Goal: Book appointment/travel/reservation

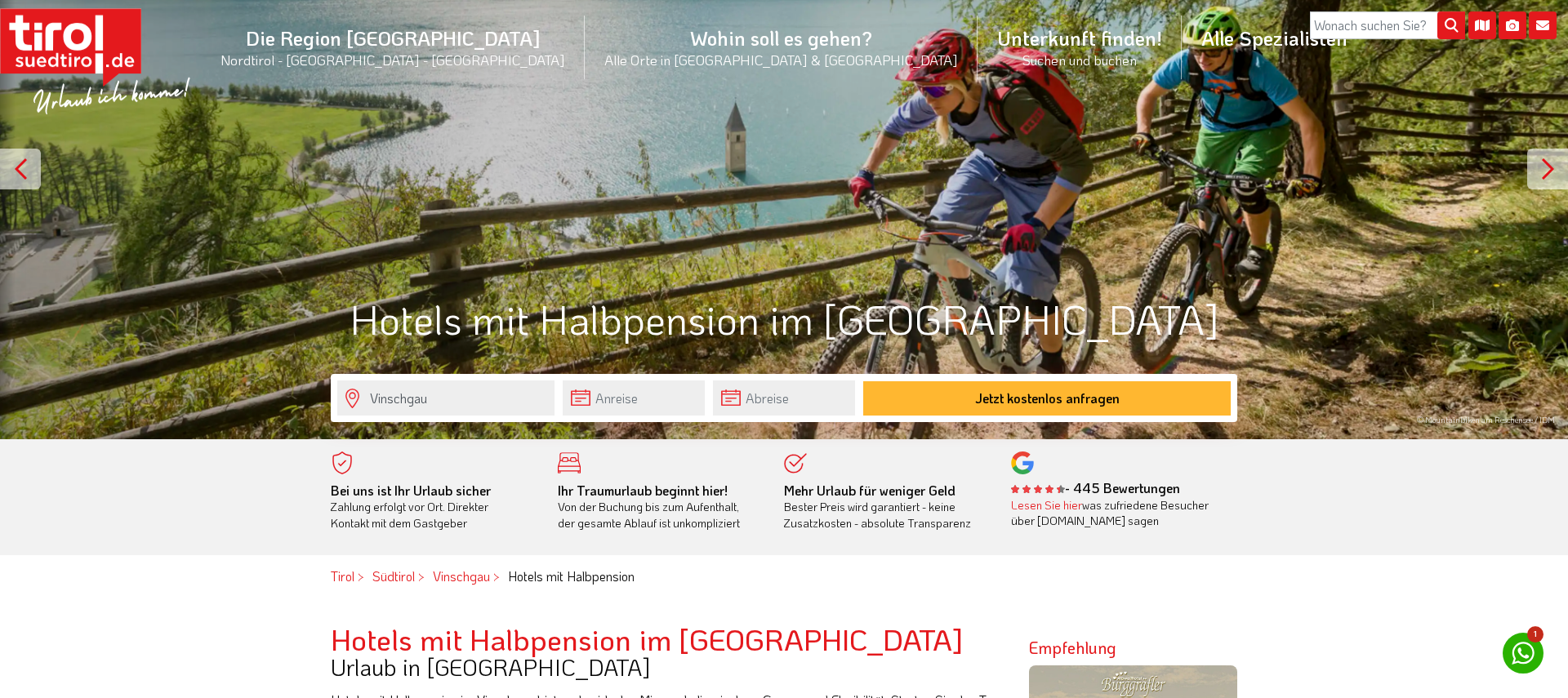
scroll to position [167, 0]
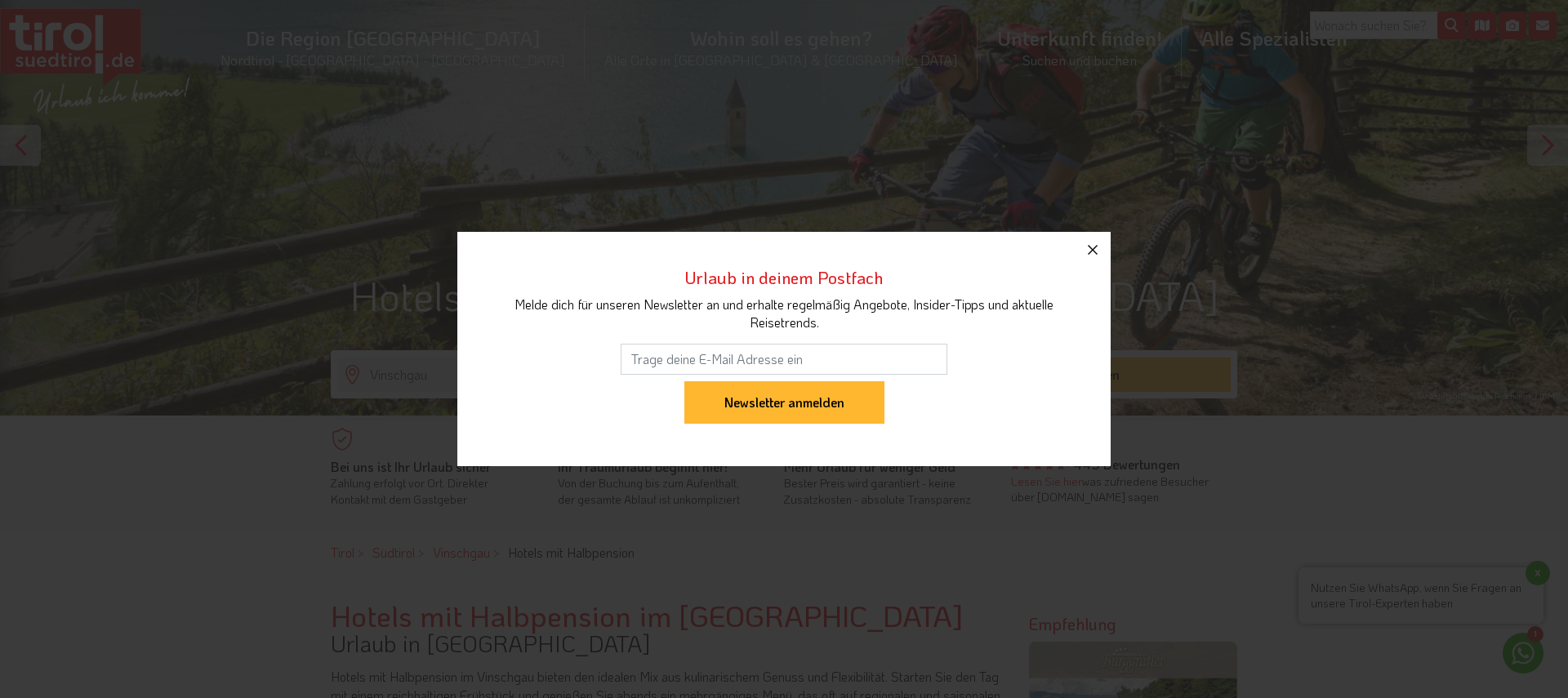
click at [1092, 254] on icon "button" at bounding box center [1093, 250] width 19 height 19
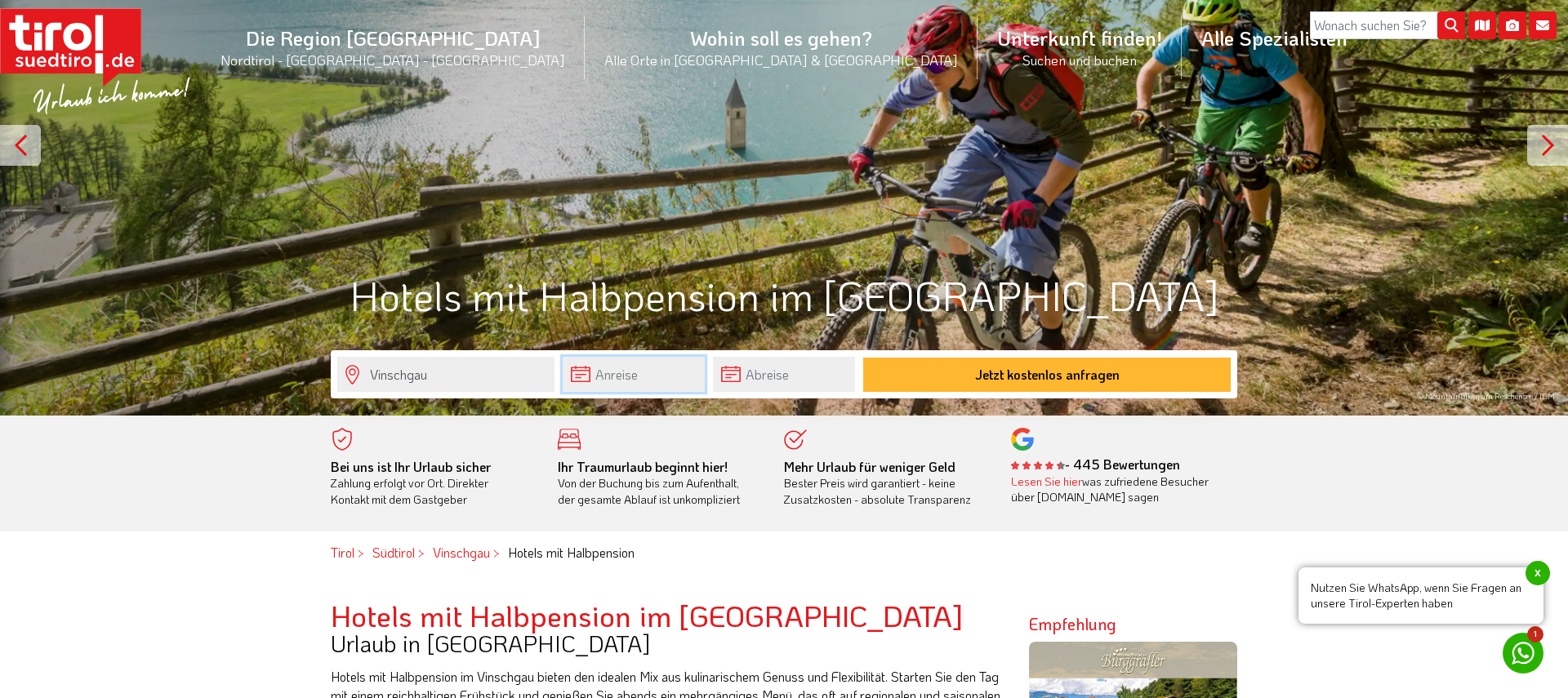
click at [601, 371] on input "text" at bounding box center [634, 374] width 142 height 35
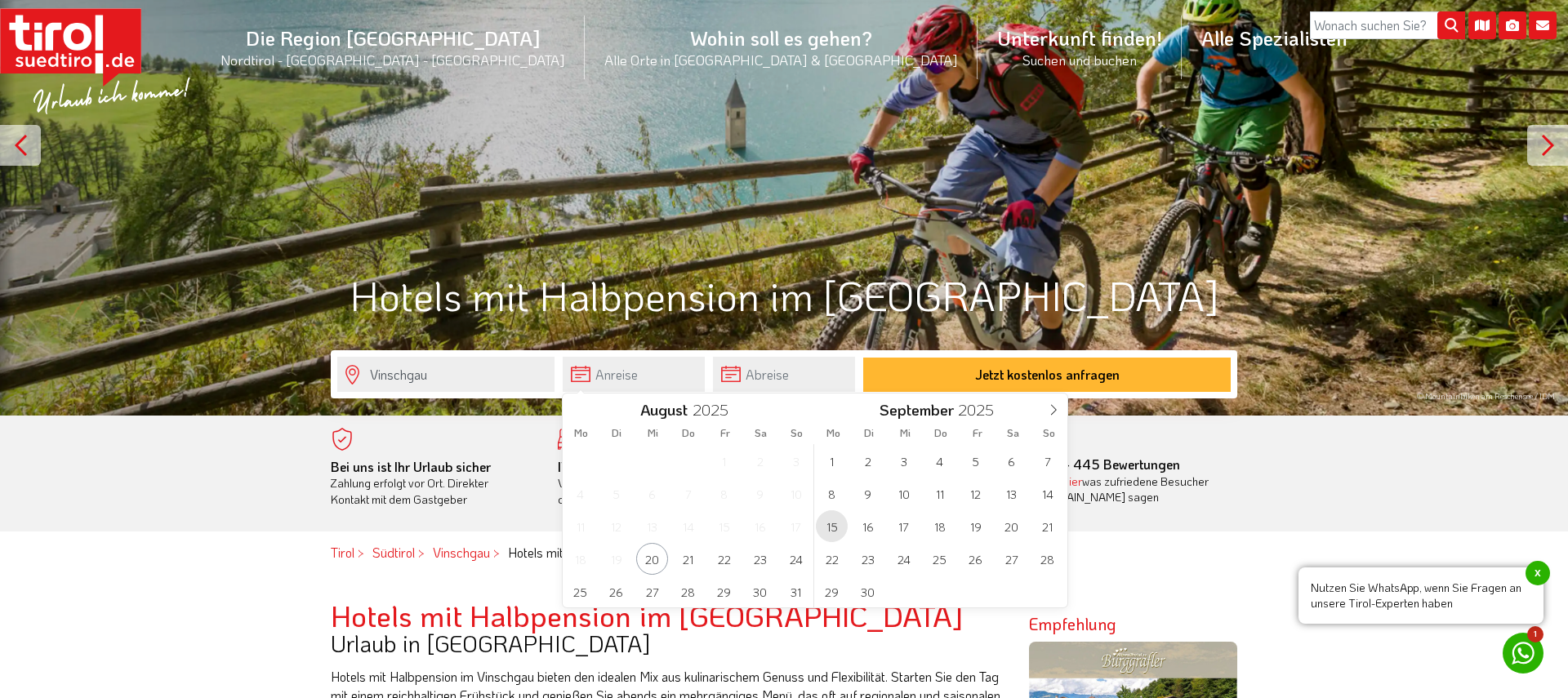
click at [835, 525] on span "15" at bounding box center [832, 526] width 31 height 31
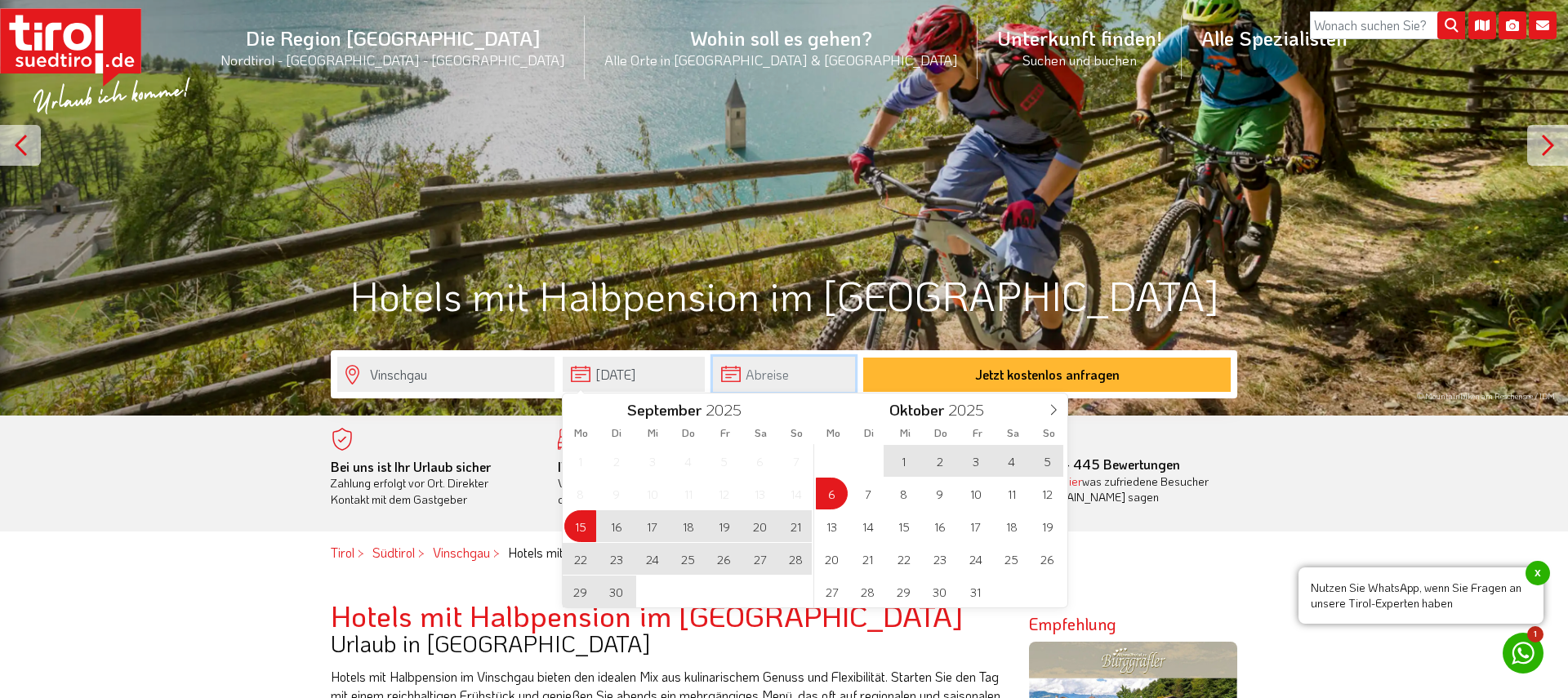
click at [812, 377] on input "text" at bounding box center [784, 374] width 142 height 35
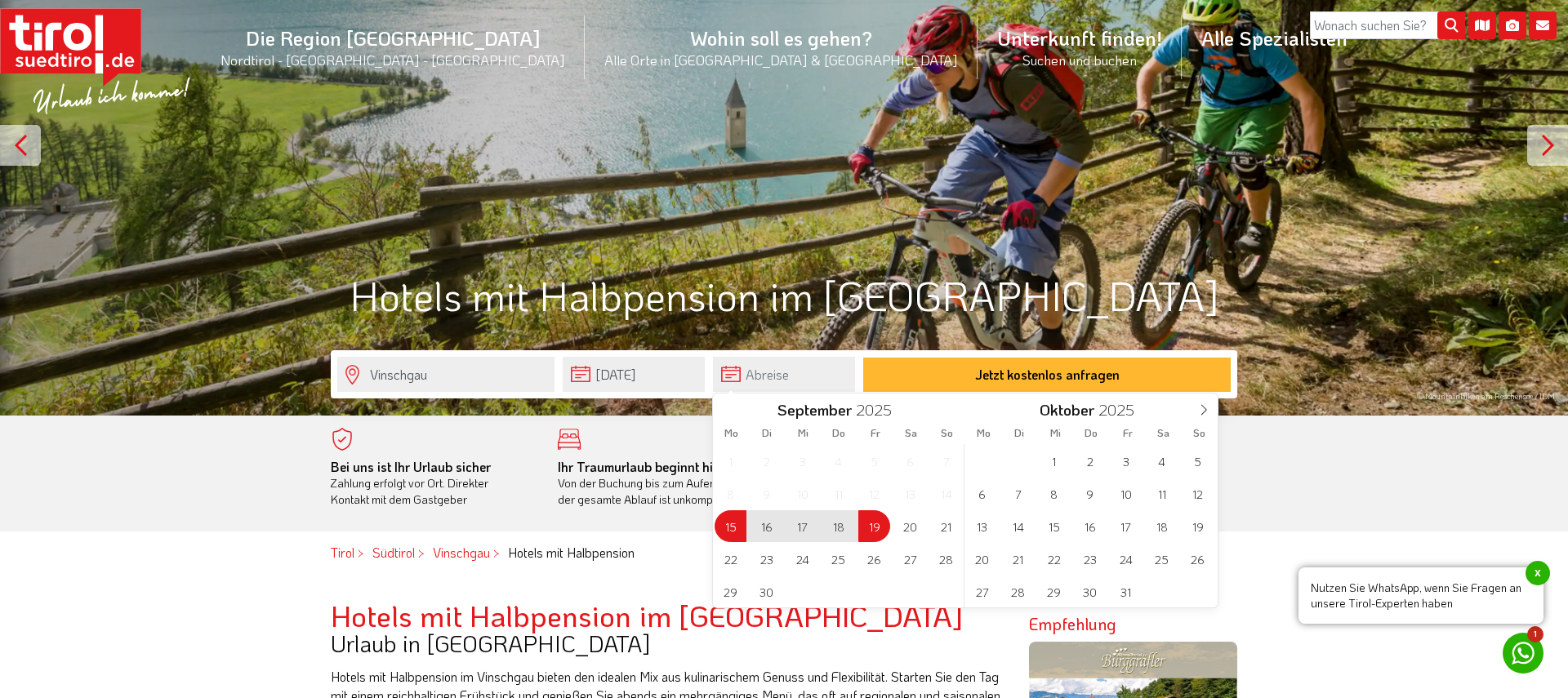
click at [882, 522] on span "19" at bounding box center [874, 526] width 31 height 31
type input "[DATE]"
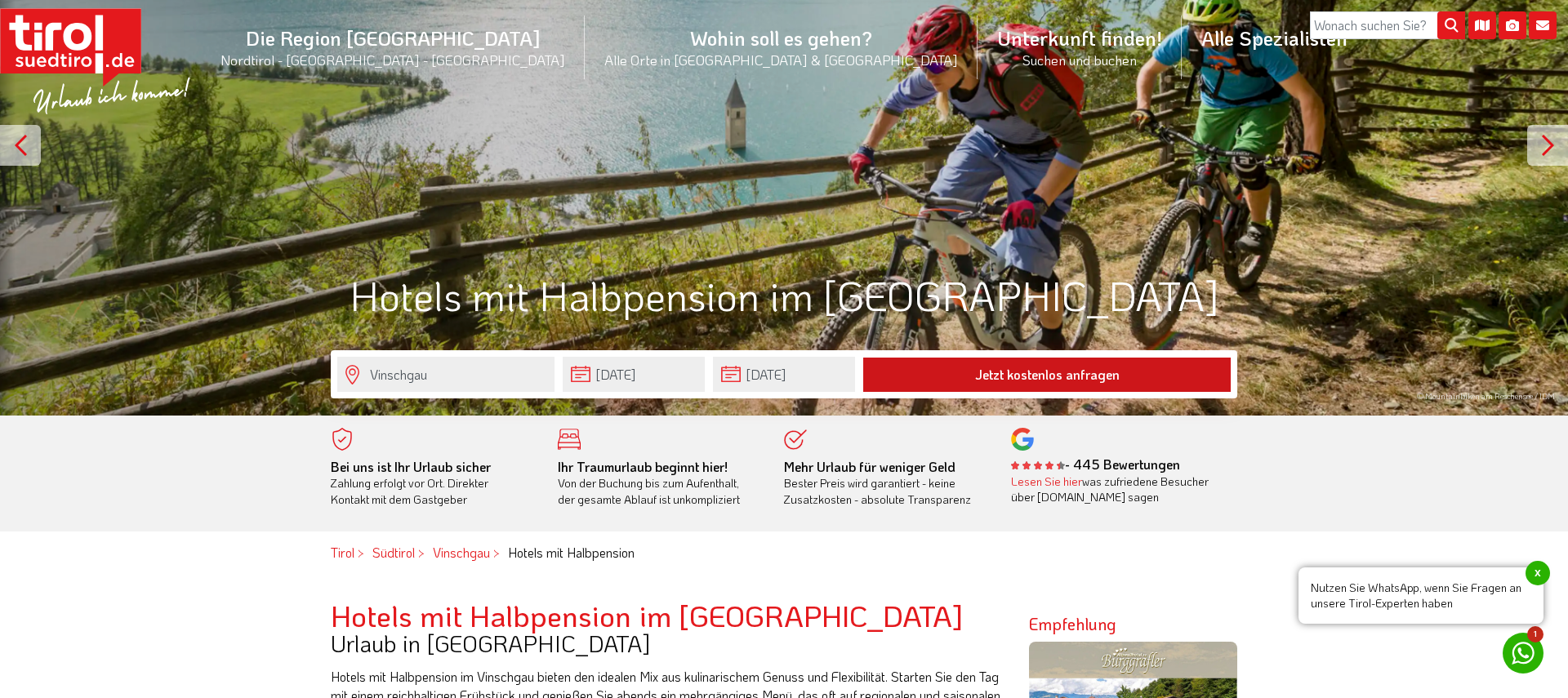
click at [1030, 373] on button "Jetzt kostenlos anfragen" at bounding box center [1047, 374] width 368 height 34
